Goal: Information Seeking & Learning: Compare options

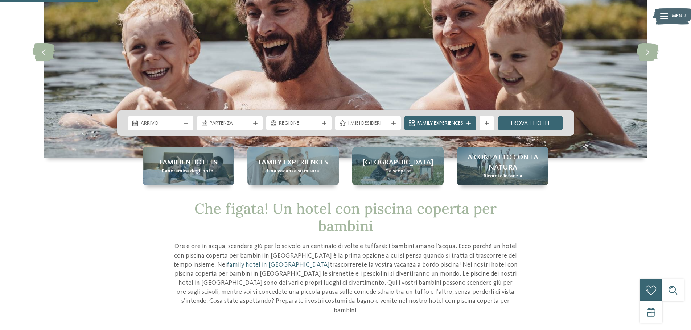
scroll to position [36, 0]
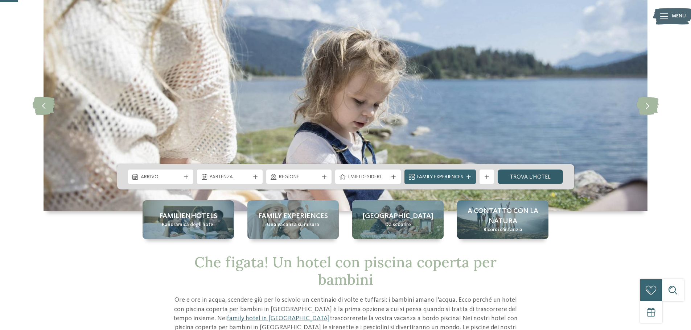
click at [538, 175] on link "trova l’hotel" at bounding box center [530, 177] width 66 height 15
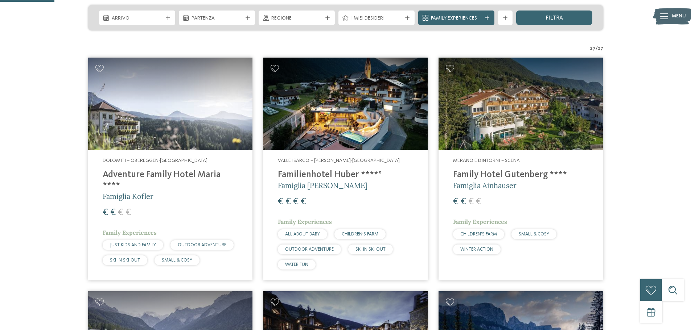
scroll to position [218, 0]
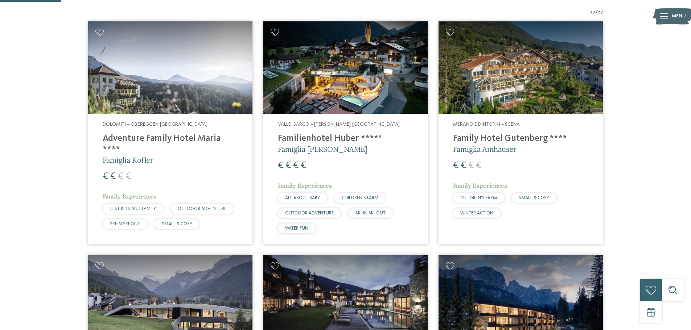
click at [143, 139] on h4 "Adventure Family Hotel Maria ****" at bounding box center [170, 144] width 135 height 22
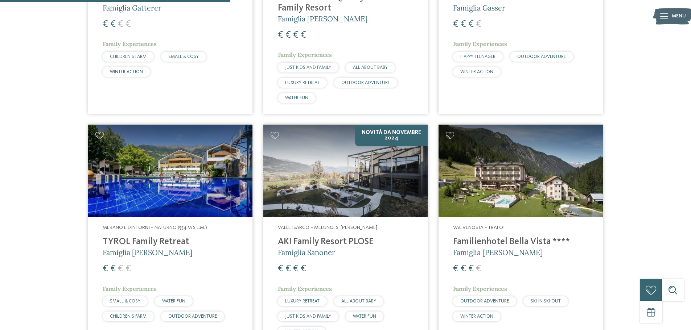
scroll to position [834, 0]
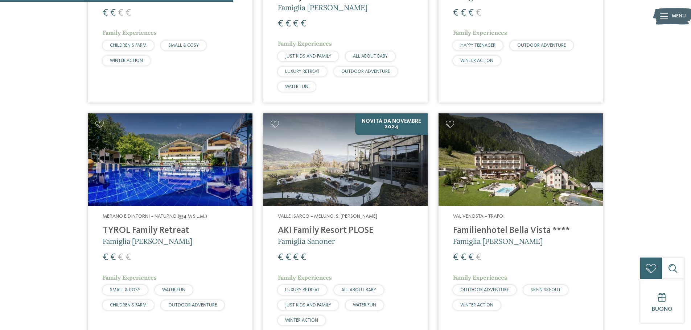
click at [169, 226] on h4 "TYROL Family Retreat" at bounding box center [170, 231] width 135 height 11
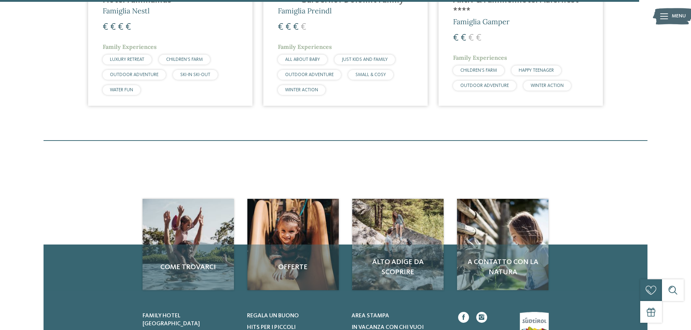
scroll to position [2284, 0]
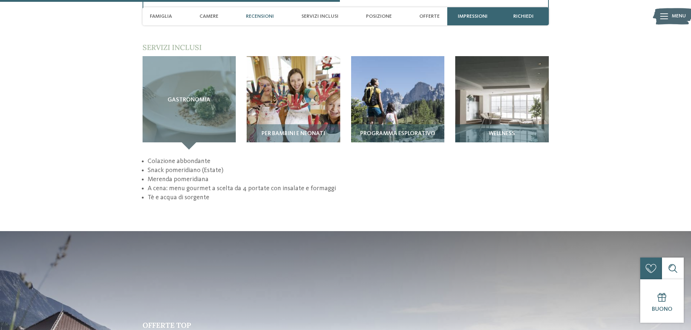
scroll to position [1052, 0]
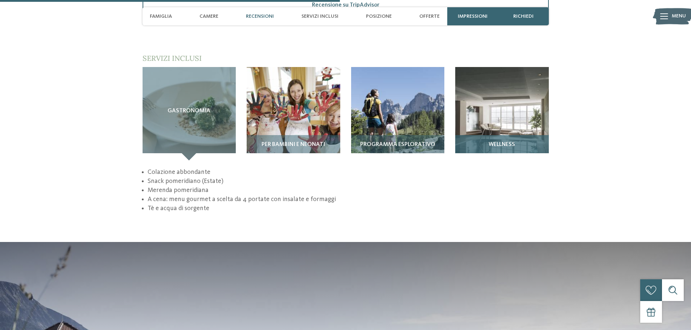
click at [495, 94] on img at bounding box center [502, 114] width 94 height 94
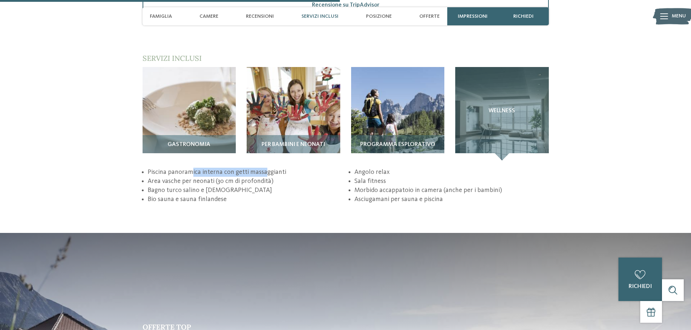
drag, startPoint x: 191, startPoint y: 157, endPoint x: 264, endPoint y: 154, distance: 72.9
click at [264, 168] on li "Piscina panoramica interna con getti massaggianti" at bounding box center [245, 172] width 194 height 9
drag, startPoint x: 191, startPoint y: 164, endPoint x: 210, endPoint y: 164, distance: 18.9
click at [210, 177] on li "Area vasche per neonati (30 cm di profondità)" at bounding box center [245, 181] width 194 height 9
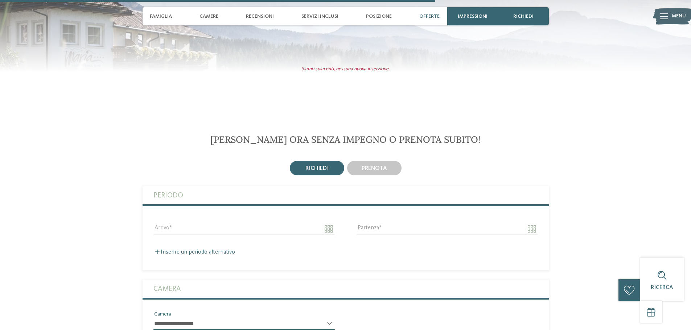
scroll to position [1450, 0]
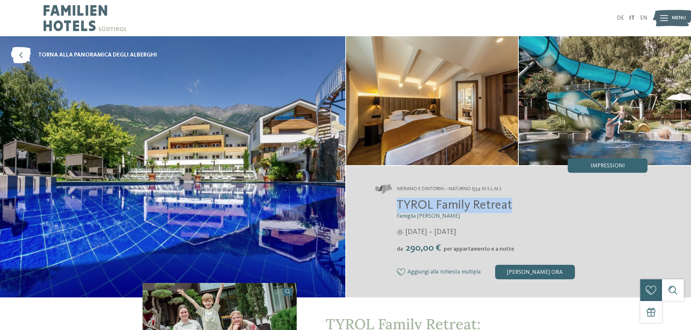
drag, startPoint x: 394, startPoint y: 203, endPoint x: 510, endPoint y: 202, distance: 116.0
click at [510, 202] on div "TYROL Family Retreat Famiglia Brunner 27/03/2025 – 08/11/2025 da" at bounding box center [511, 239] width 273 height 82
copy span "TYROL Family Retreat"
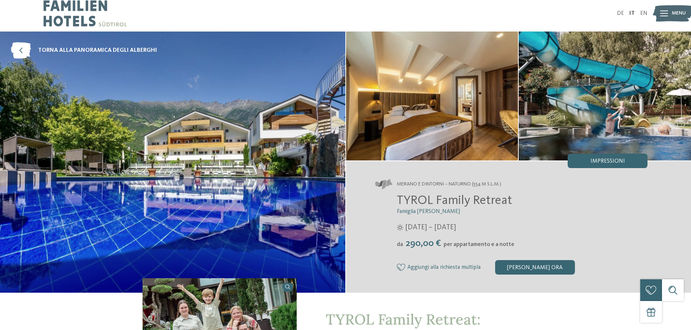
scroll to position [36, 0]
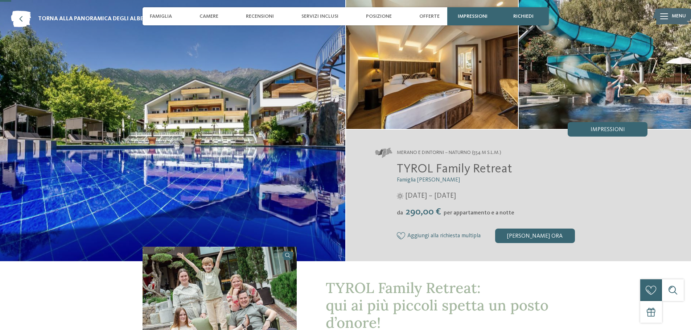
click at [515, 168] on h2 "TYROL Family Retreat" at bounding box center [522, 169] width 251 height 15
